Goal: Information Seeking & Learning: Find specific fact

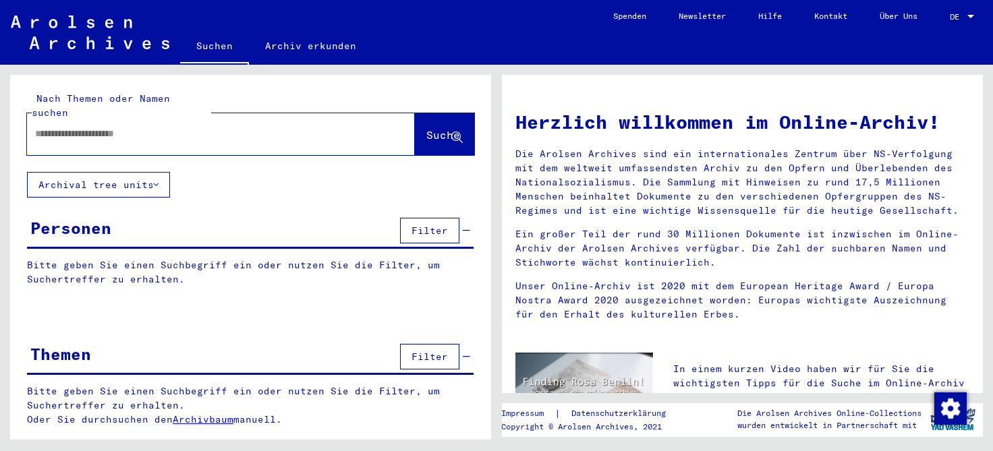
click at [52, 127] on input "text" at bounding box center [204, 134] width 339 height 14
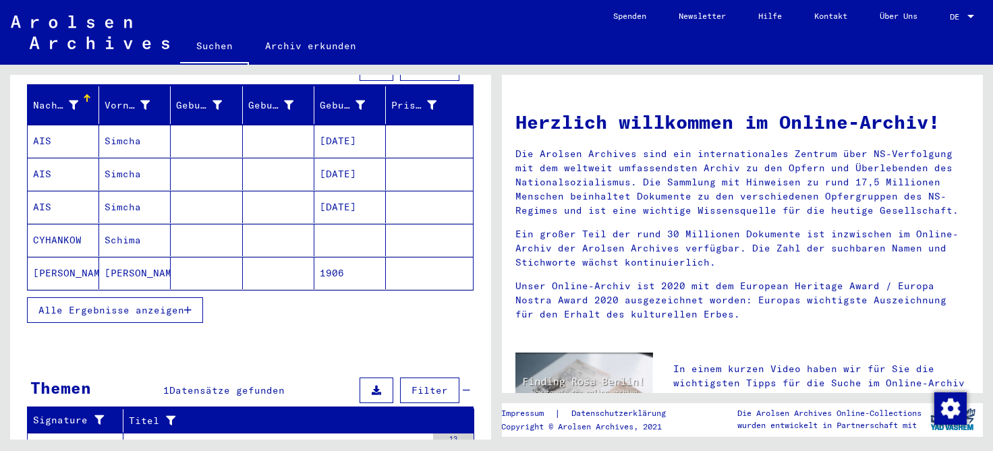
scroll to position [165, 0]
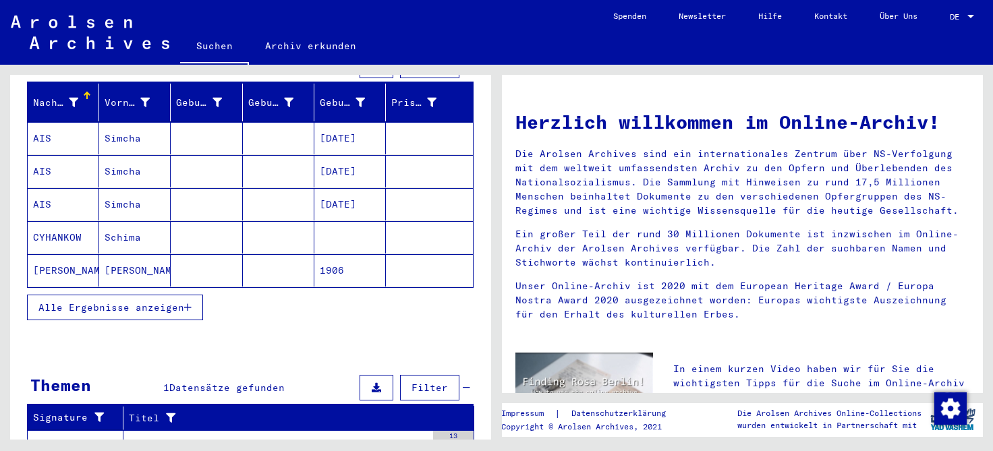
click at [188, 303] on icon "button" at bounding box center [187, 307] width 7 height 9
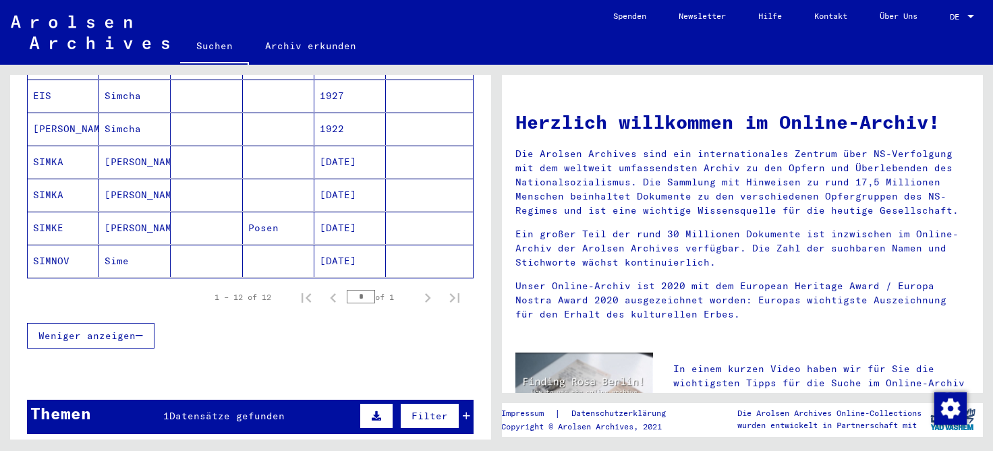
scroll to position [408, 0]
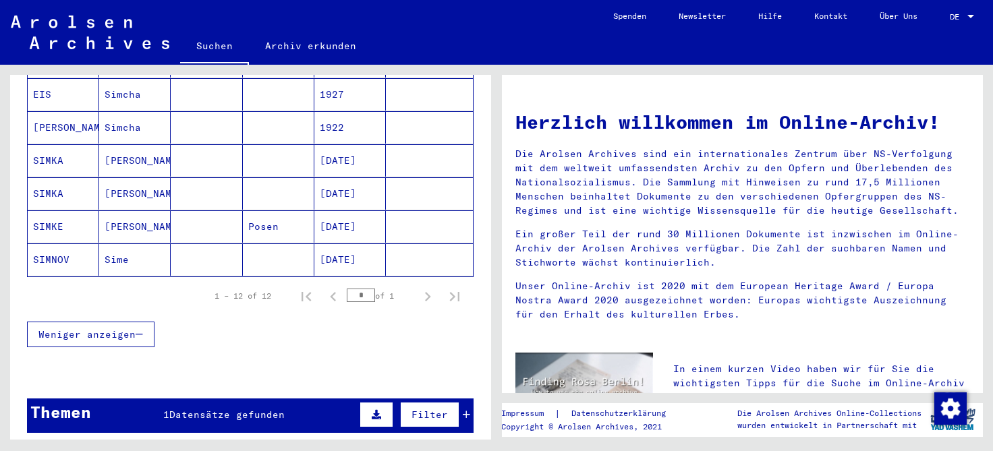
click at [126, 211] on mat-cell "[PERSON_NAME]" at bounding box center [135, 227] width 72 height 32
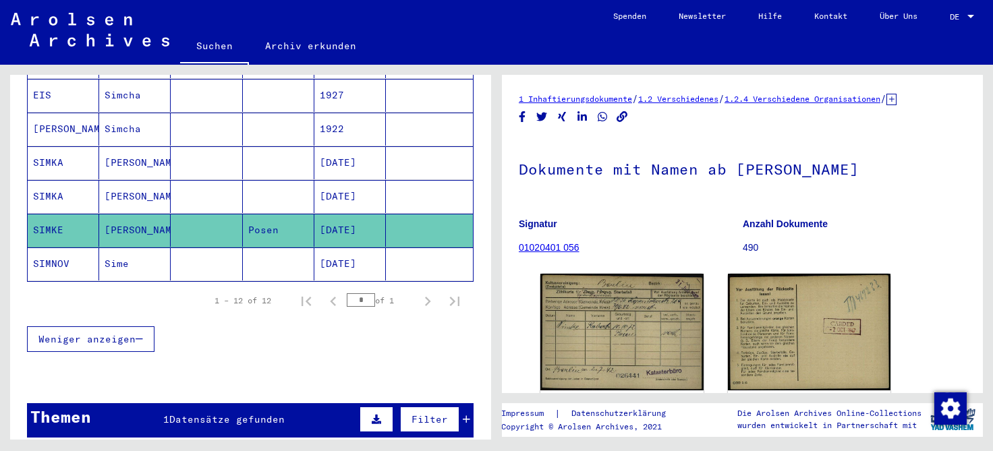
scroll to position [94, 0]
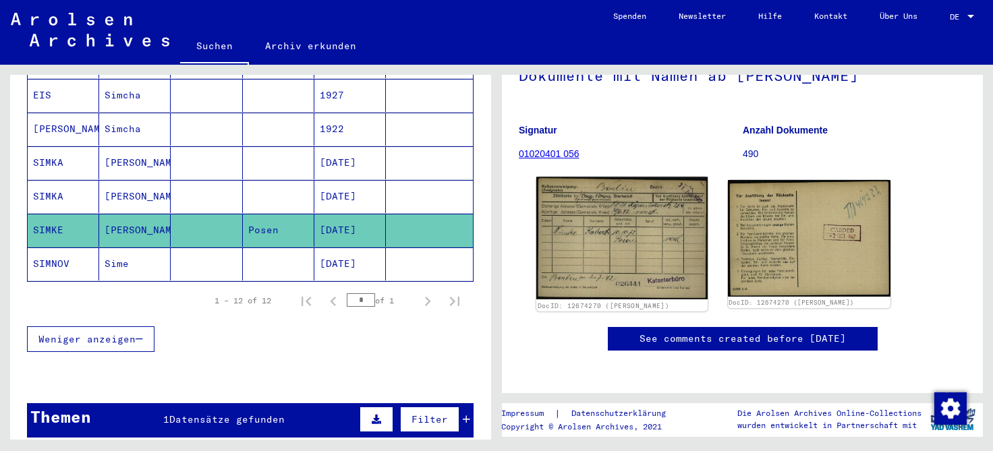
click at [586, 232] on img at bounding box center [621, 238] width 171 height 123
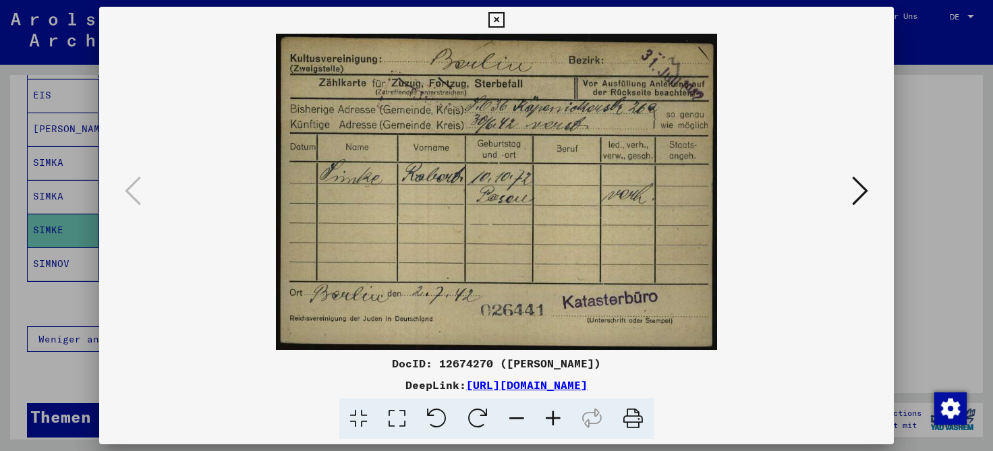
click at [504, 20] on icon at bounding box center [497, 20] width 16 height 16
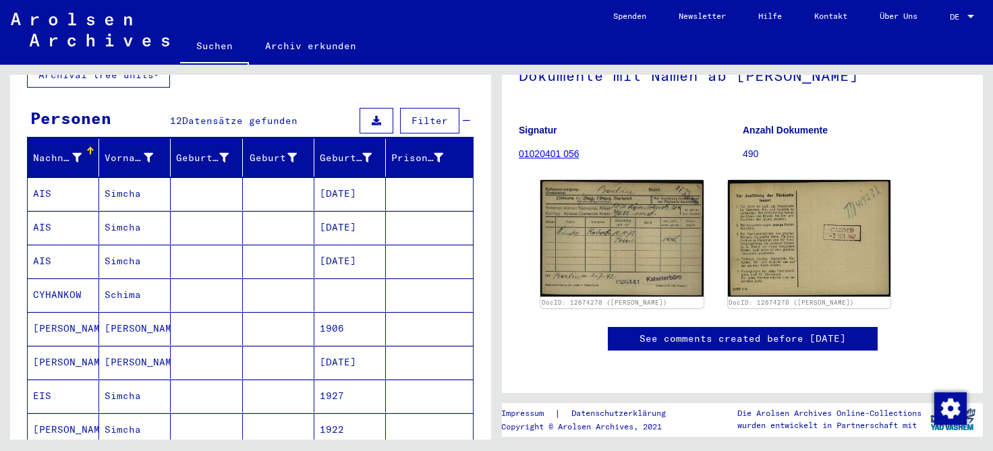
scroll to position [0, 0]
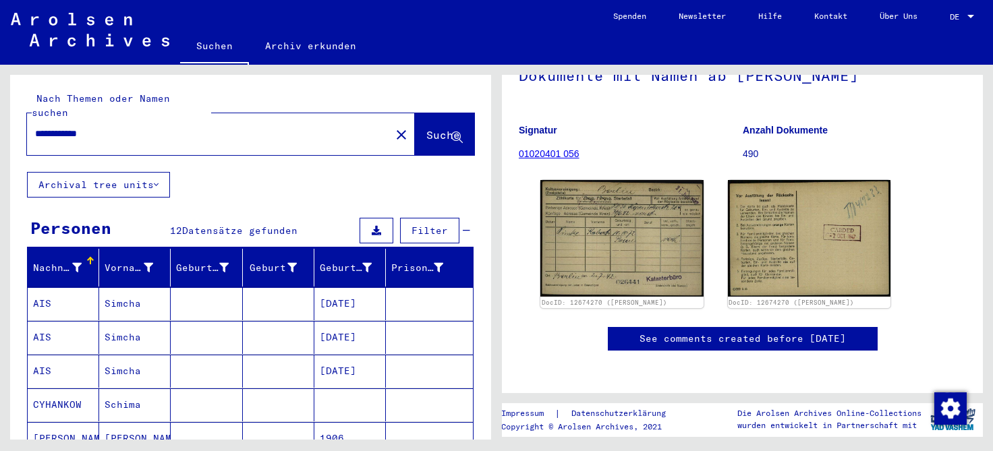
drag, startPoint x: 117, startPoint y: 123, endPoint x: 2, endPoint y: 125, distance: 114.7
click at [35, 127] on input "**********" at bounding box center [208, 134] width 347 height 14
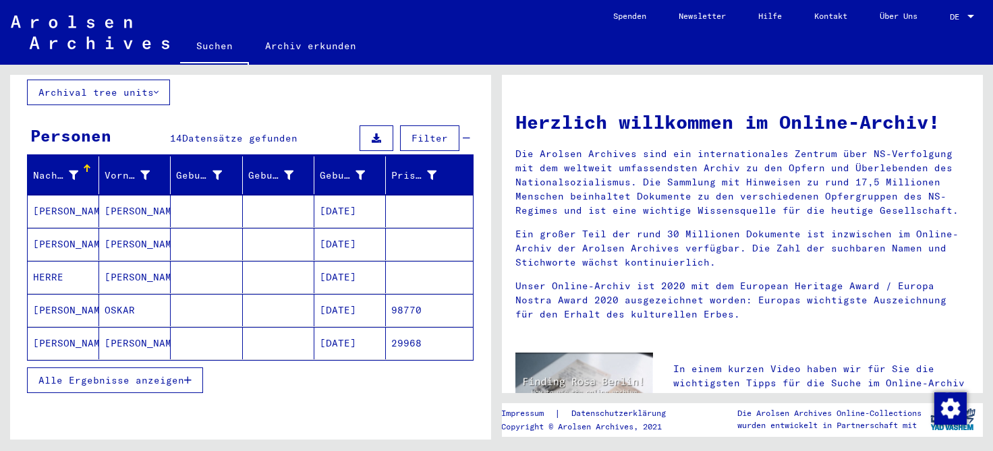
scroll to position [103, 0]
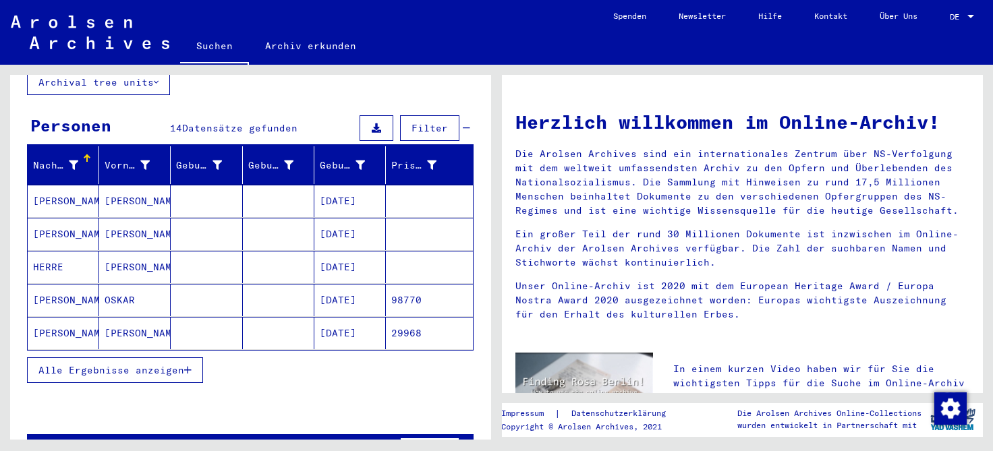
click at [171, 364] on span "Alle Ergebnisse anzeigen" at bounding box center [111, 370] width 146 height 12
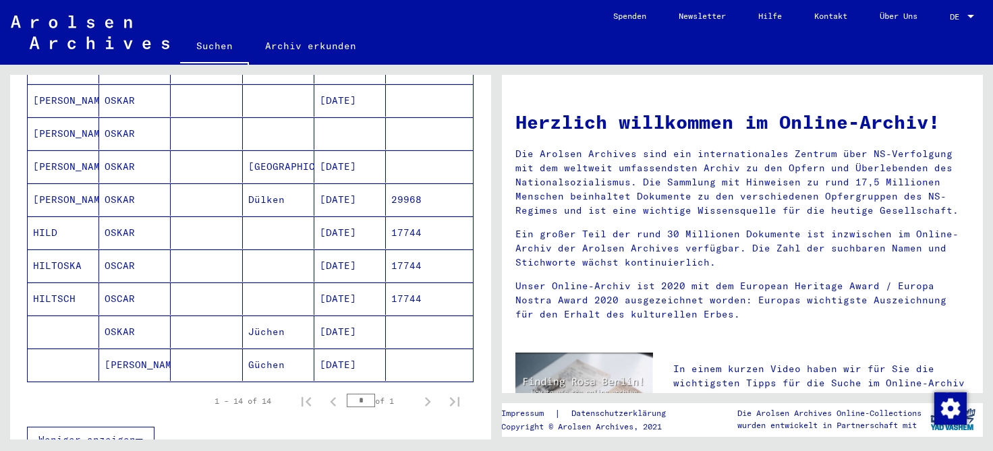
scroll to position [0, 0]
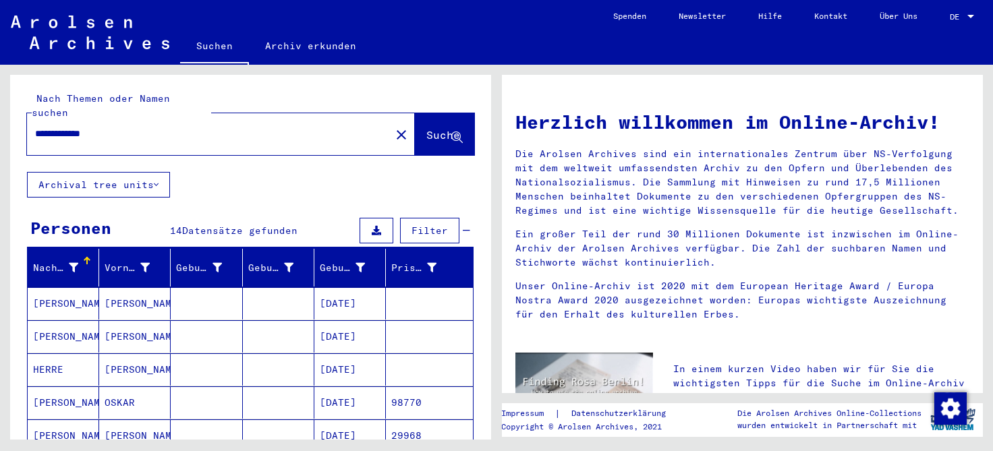
drag, startPoint x: 65, startPoint y: 119, endPoint x: 28, endPoint y: 113, distance: 37.6
click at [35, 127] on input "**********" at bounding box center [204, 134] width 339 height 14
type input "**********"
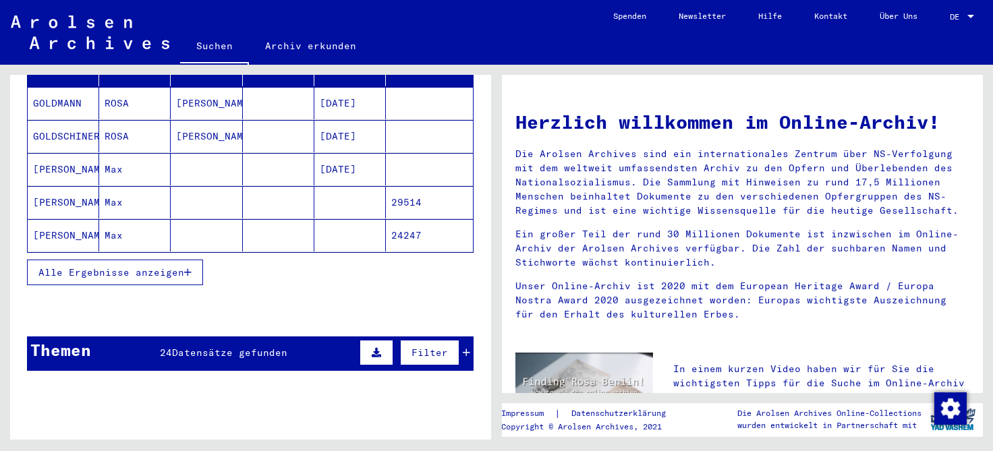
scroll to position [202, 0]
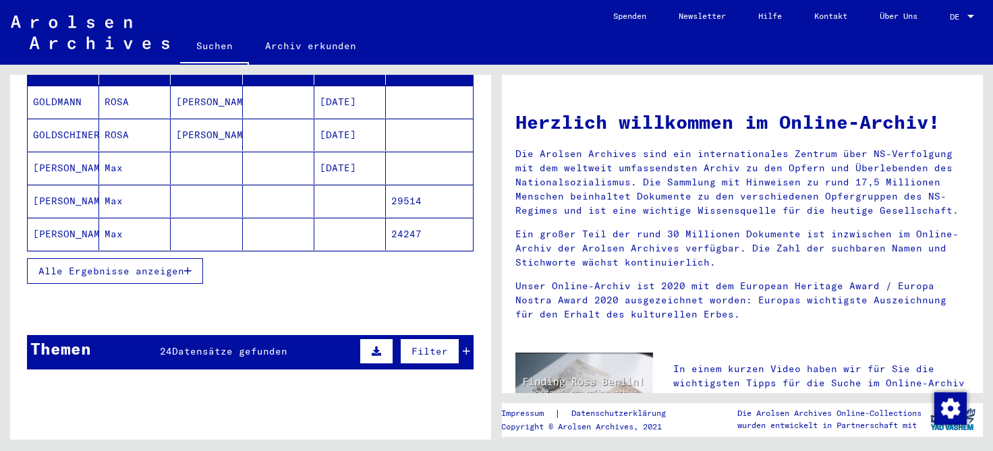
click at [192, 267] on icon "button" at bounding box center [187, 271] width 7 height 9
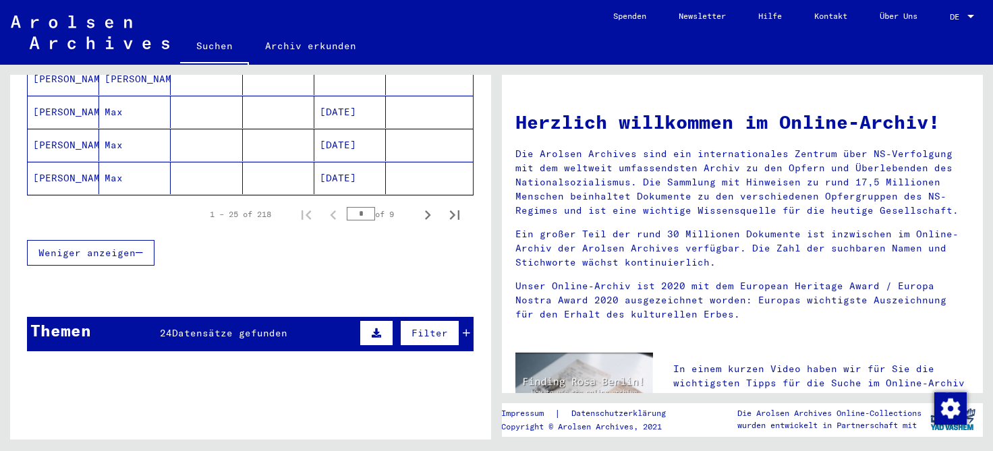
scroll to position [924, 0]
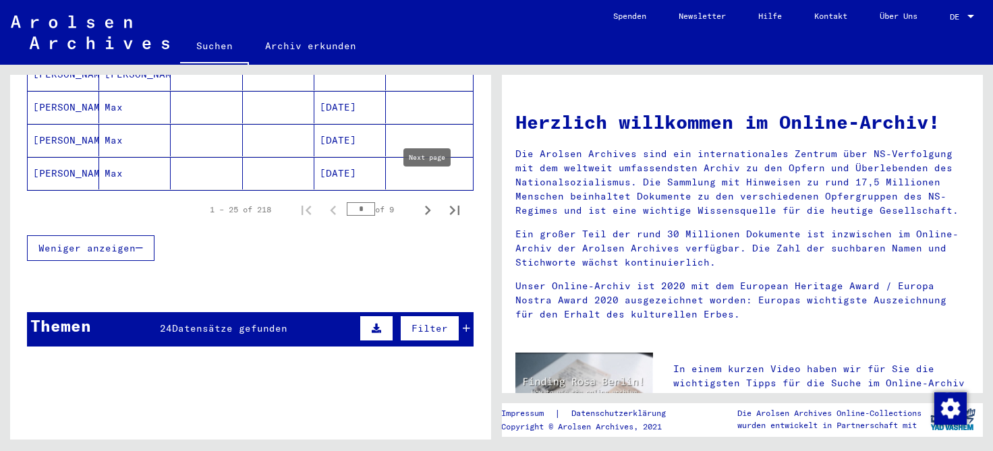
click at [431, 201] on icon "Next page" at bounding box center [427, 210] width 19 height 19
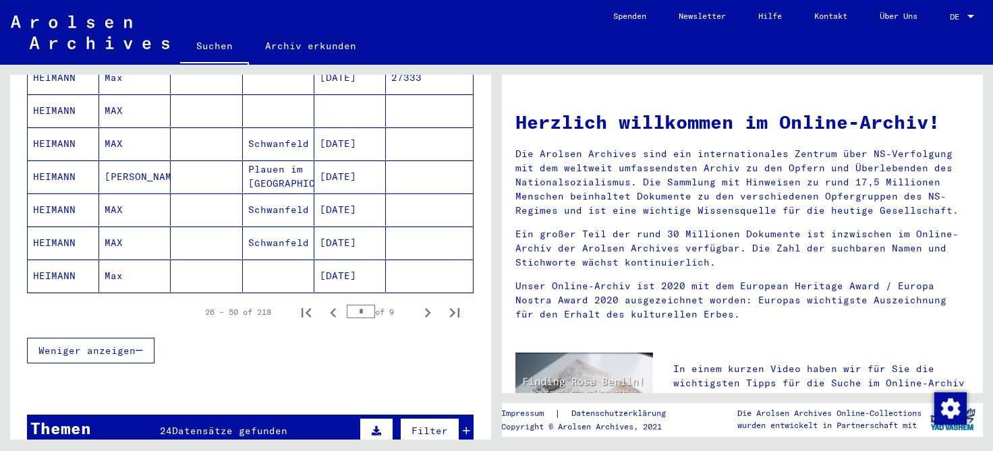
scroll to position [764, 0]
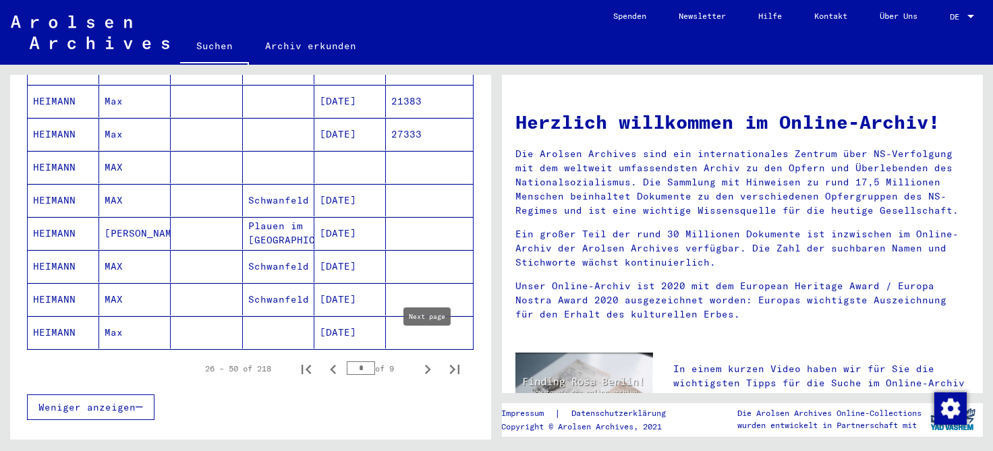
click at [430, 365] on icon "Next page" at bounding box center [428, 369] width 6 height 9
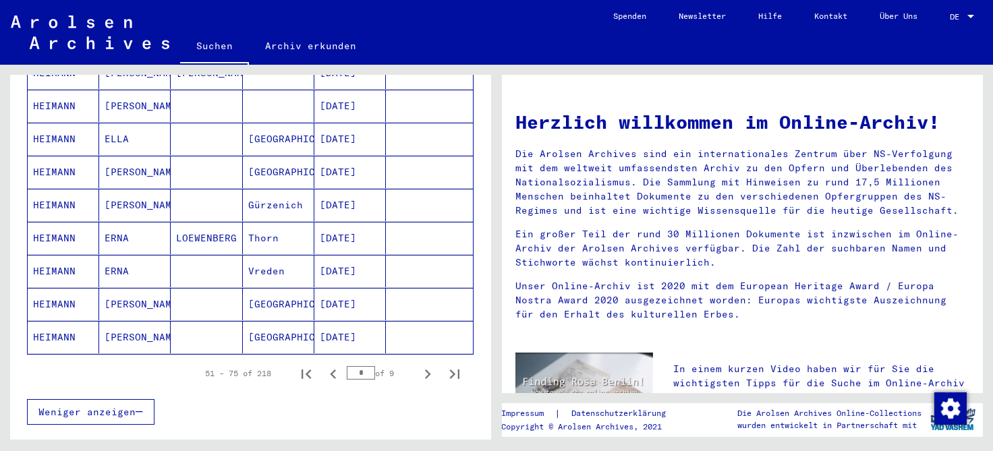
scroll to position [758, 0]
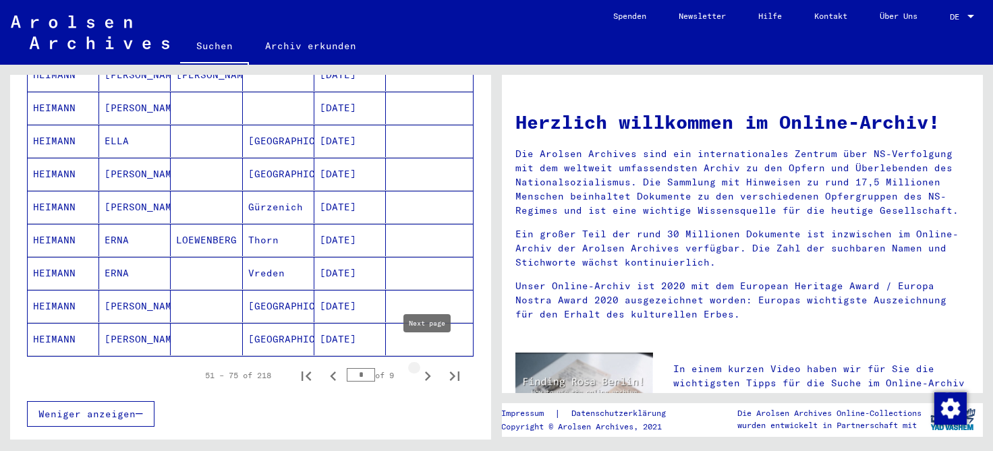
click at [424, 367] on icon "Next page" at bounding box center [427, 376] width 19 height 19
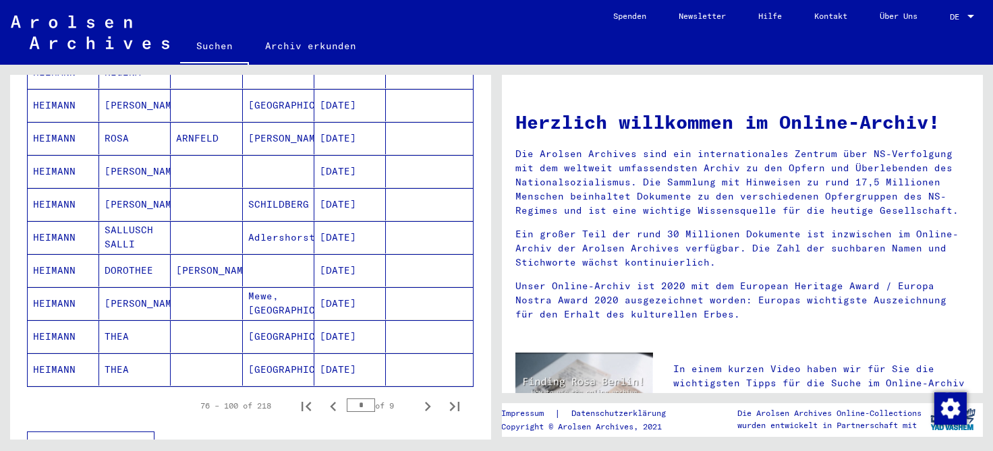
scroll to position [749, 0]
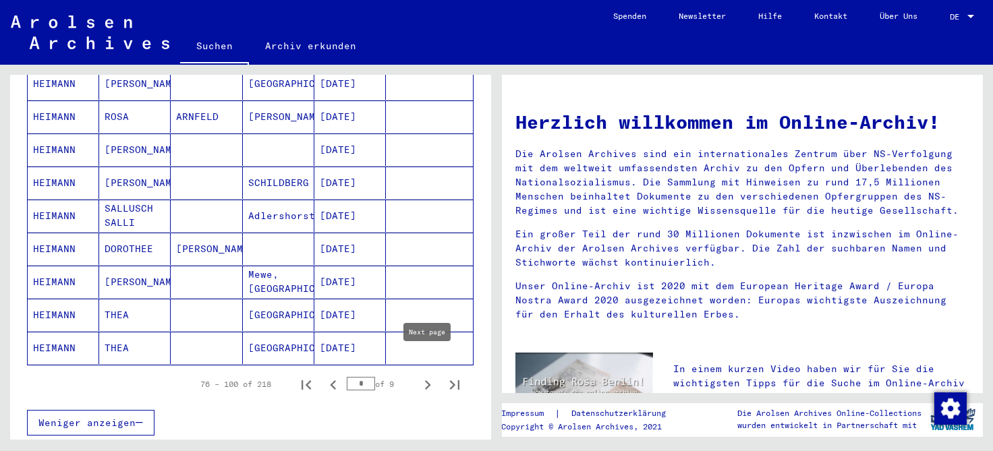
click at [427, 381] on icon "Next page" at bounding box center [428, 385] width 6 height 9
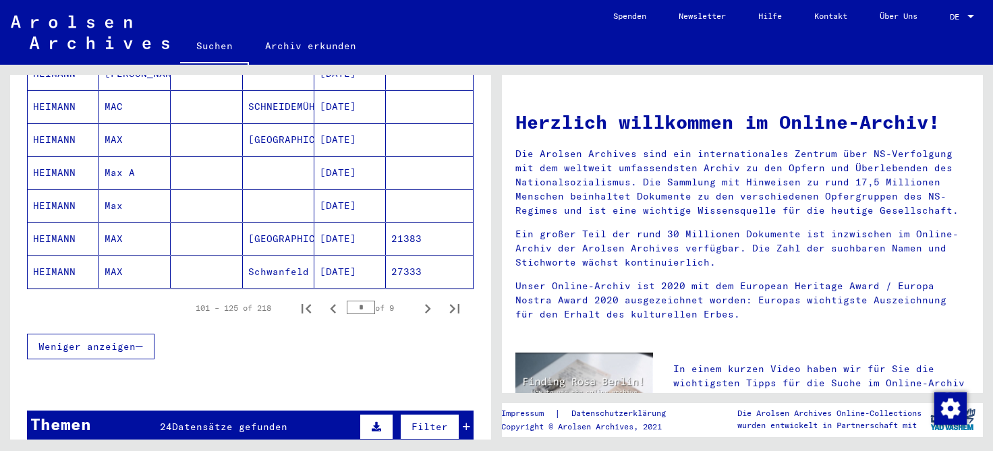
scroll to position [828, 0]
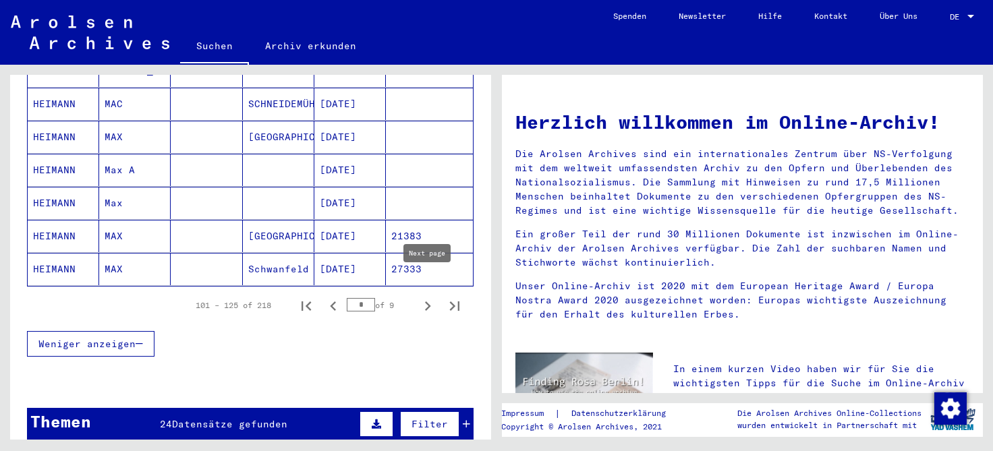
click at [430, 297] on icon "Next page" at bounding box center [427, 306] width 19 height 19
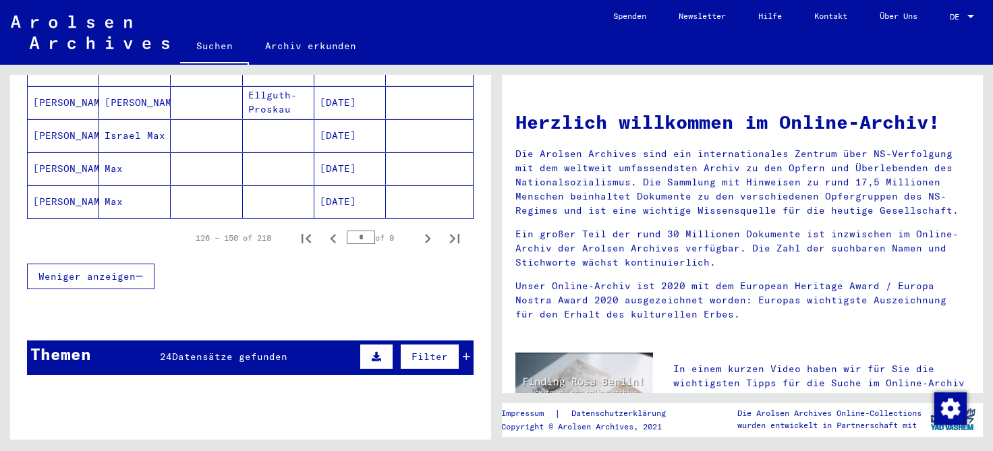
scroll to position [958, 0]
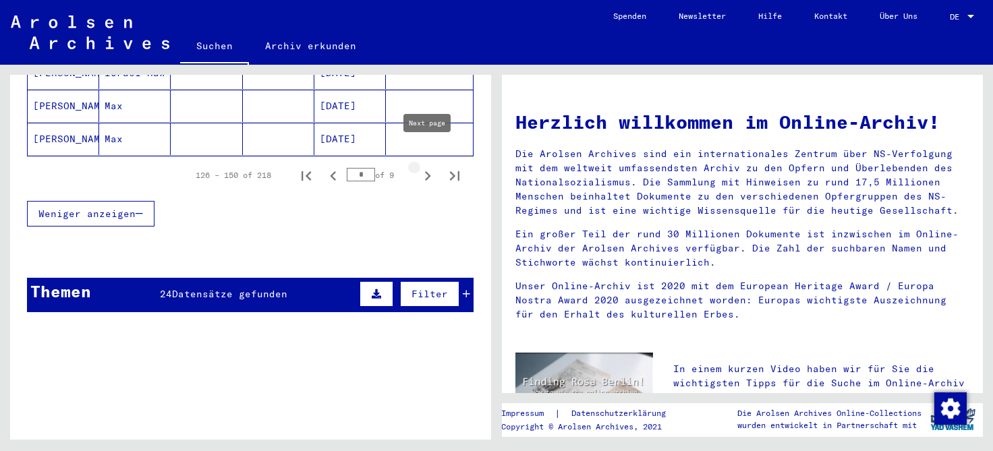
click at [429, 167] on icon "Next page" at bounding box center [427, 176] width 19 height 19
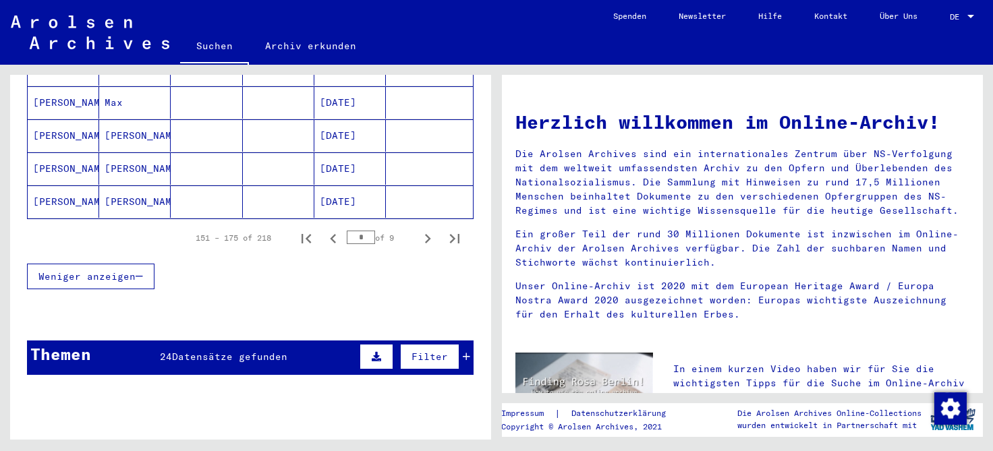
scroll to position [893, 0]
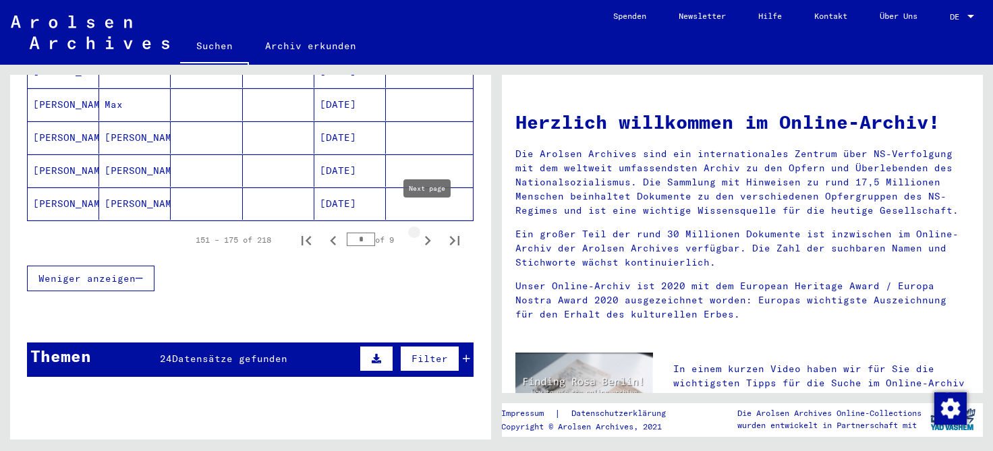
click at [427, 236] on icon "Next page" at bounding box center [428, 240] width 6 height 9
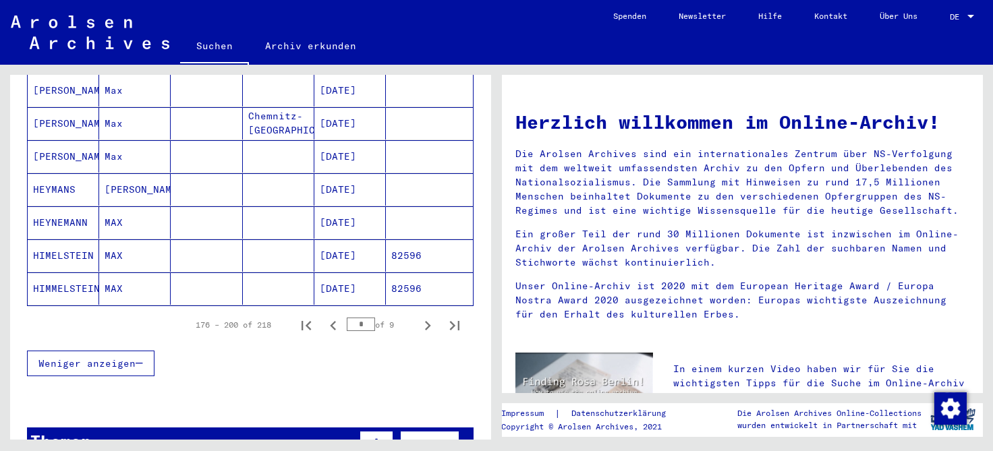
scroll to position [804, 0]
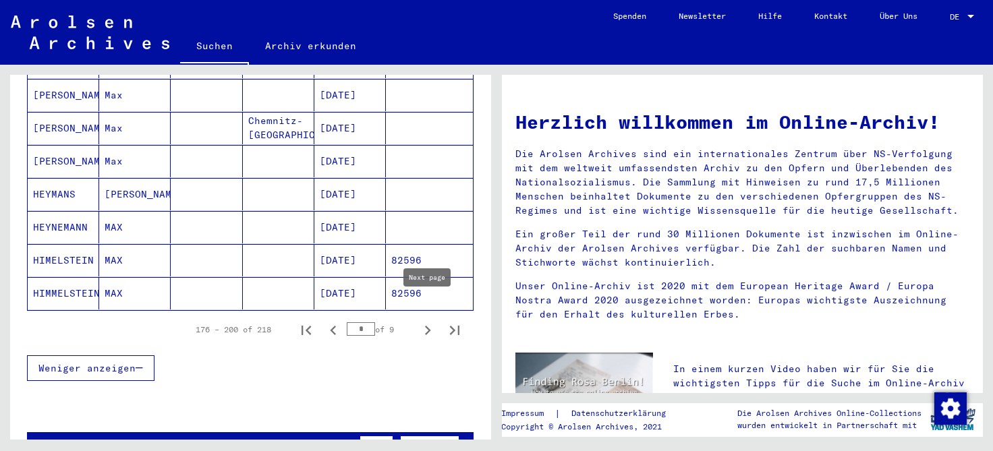
click at [427, 321] on icon "Next page" at bounding box center [427, 330] width 19 height 19
type input "*"
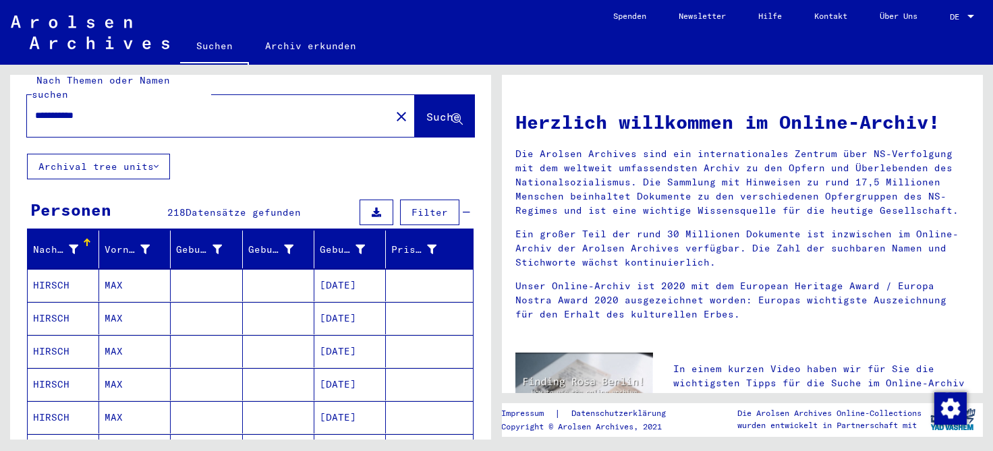
scroll to position [0, 0]
